Goal: Find specific page/section: Find specific page/section

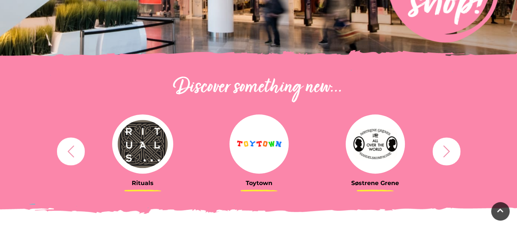
scroll to position [205, 0]
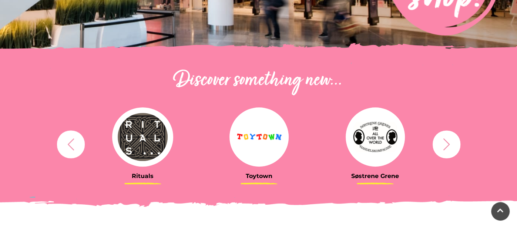
click at [450, 145] on icon "button" at bounding box center [446, 144] width 14 height 14
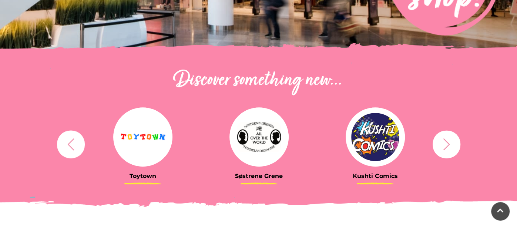
click at [450, 145] on icon "button" at bounding box center [446, 144] width 14 height 14
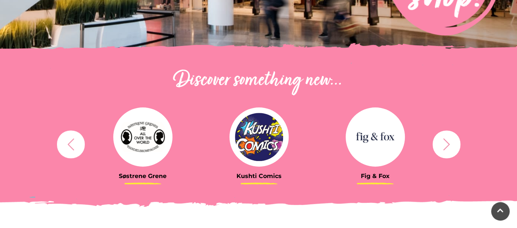
click at [259, 149] on img at bounding box center [258, 136] width 59 height 59
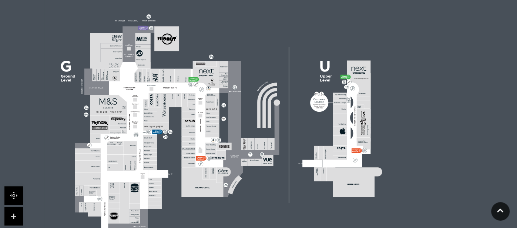
scroll to position [645, 0]
